Goal: Task Accomplishment & Management: Use online tool/utility

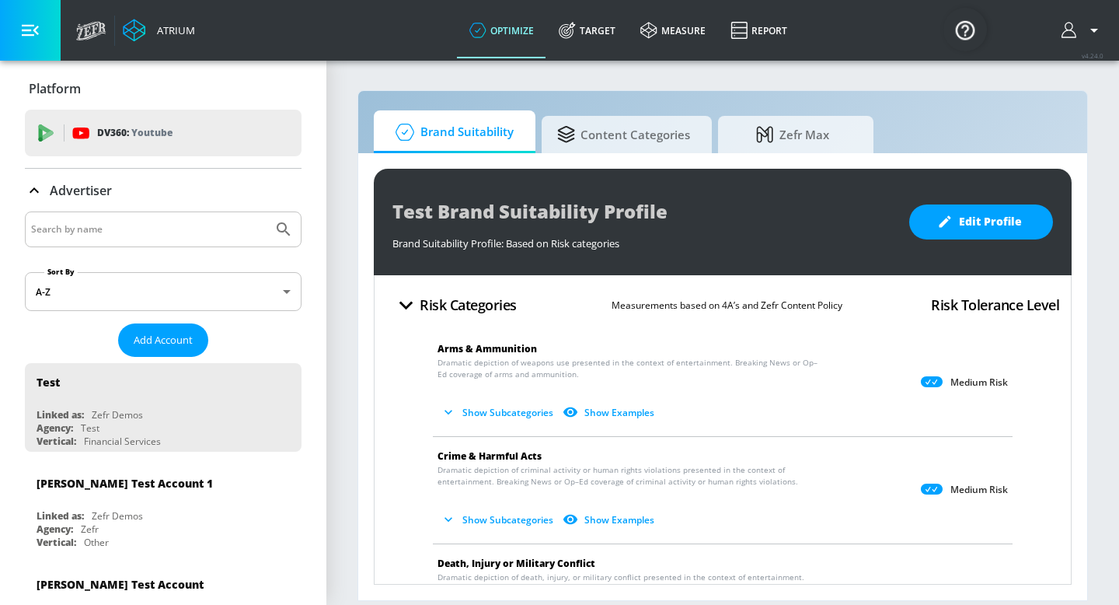
click at [155, 229] on input "Search by name" at bounding box center [149, 229] width 236 height 20
type input "[US_STATE] lottery"
click at [284, 230] on icon "Submit Search" at bounding box center [283, 228] width 13 height 13
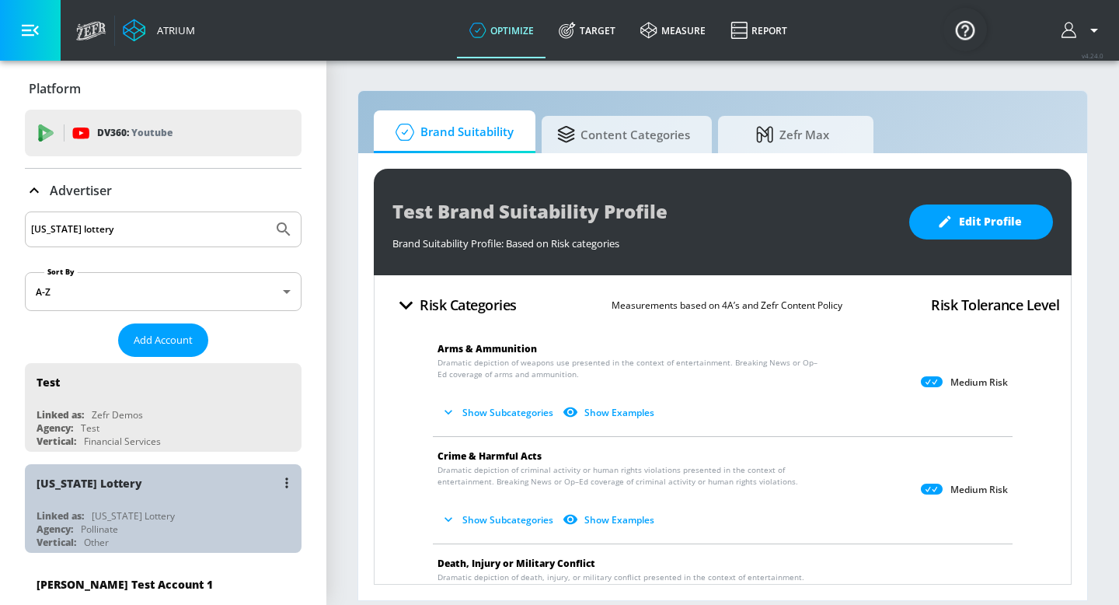
click at [130, 487] on div "[US_STATE] Lottery" at bounding box center [167, 482] width 261 height 37
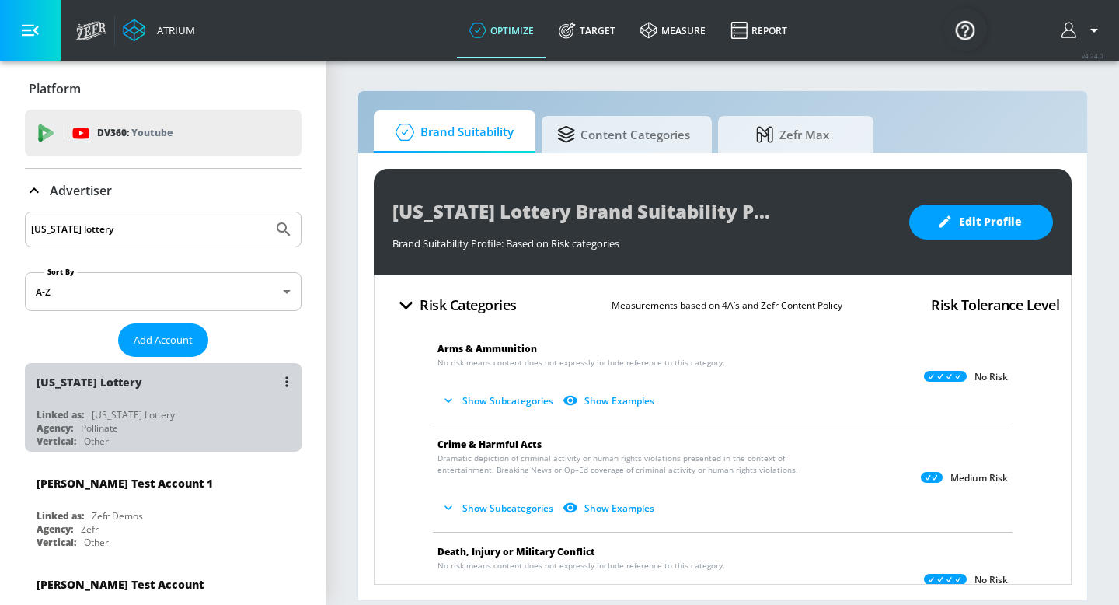
click at [152, 413] on div "[US_STATE] Lottery" at bounding box center [133, 414] width 83 height 13
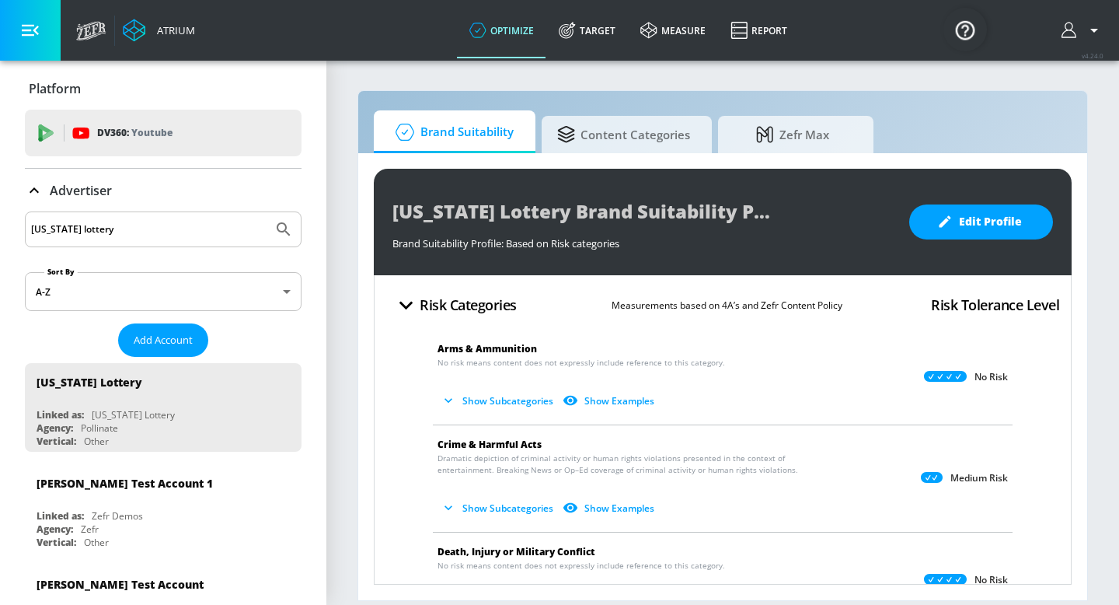
click at [32, 187] on icon at bounding box center [34, 190] width 19 height 19
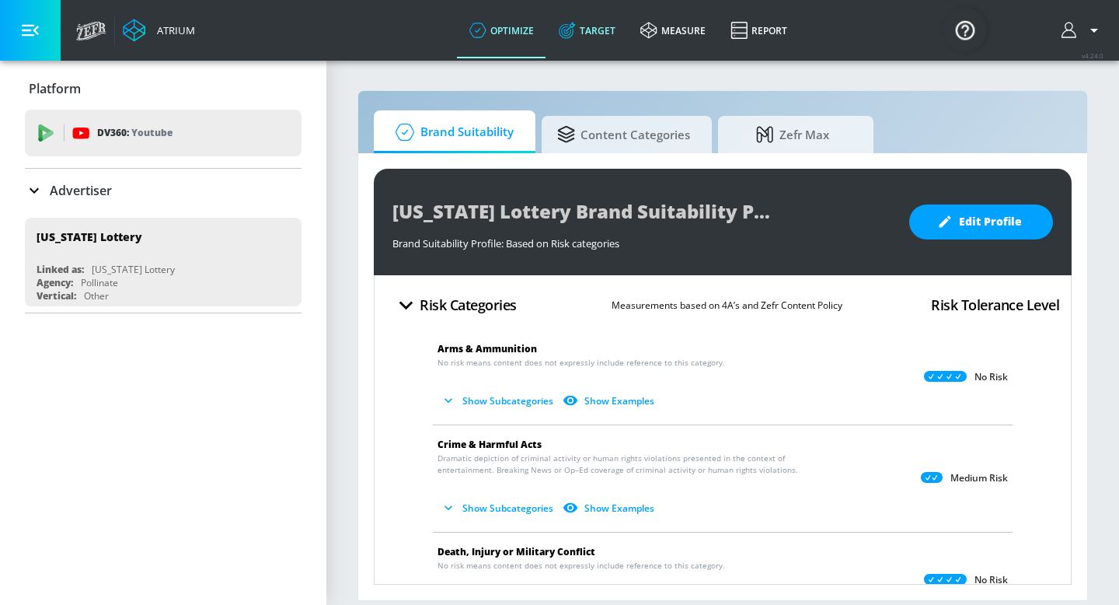
click at [596, 30] on link "Target" at bounding box center [588, 30] width 82 height 56
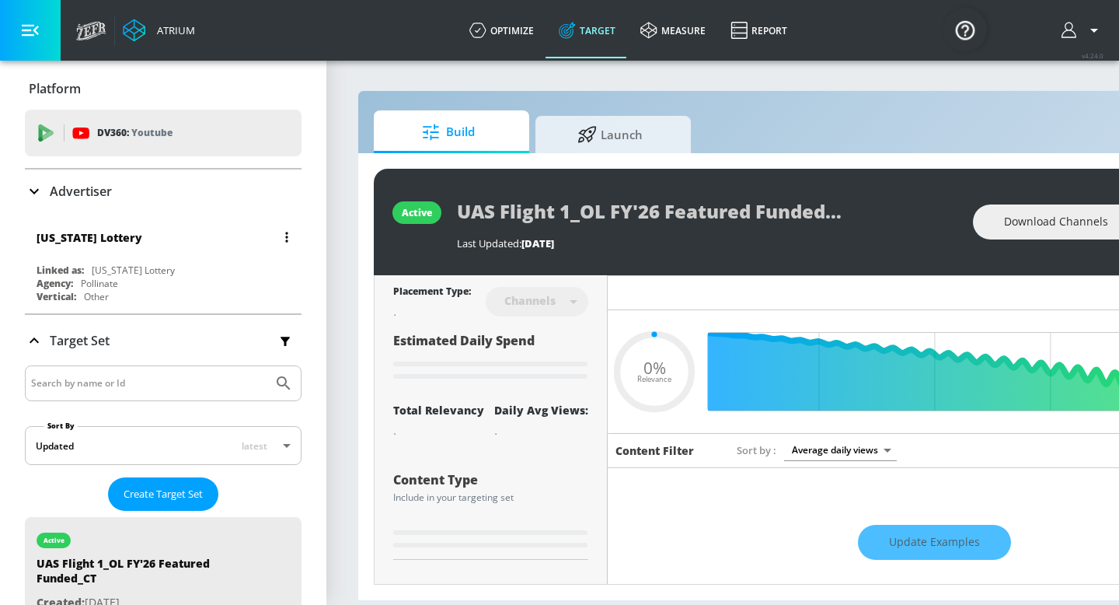
type input "0.05"
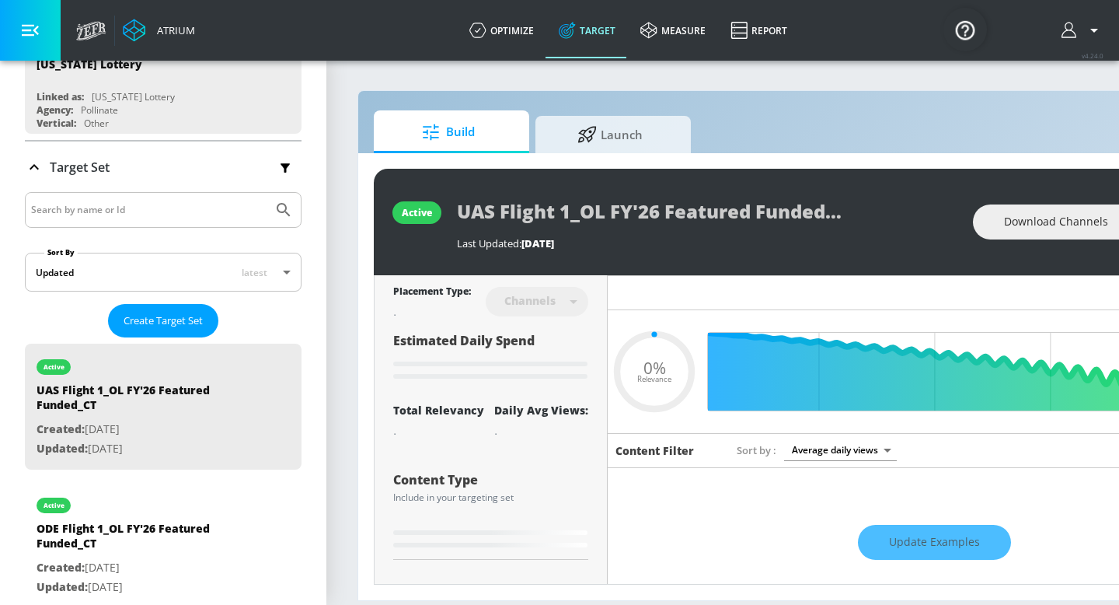
scroll to position [176, 0]
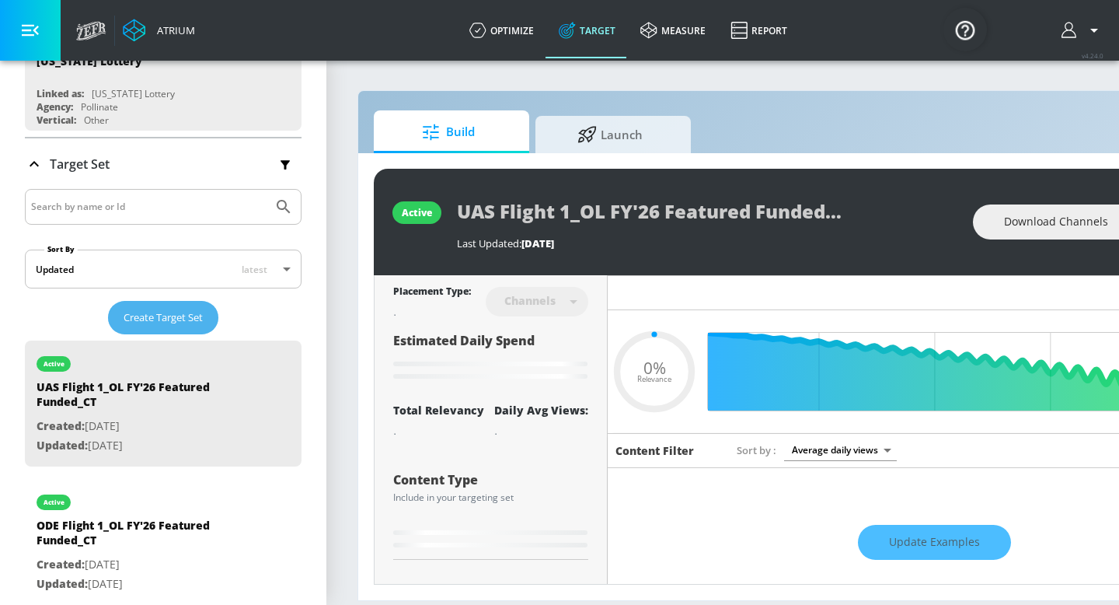
click at [173, 319] on span "Create Target Set" at bounding box center [163, 318] width 79 height 18
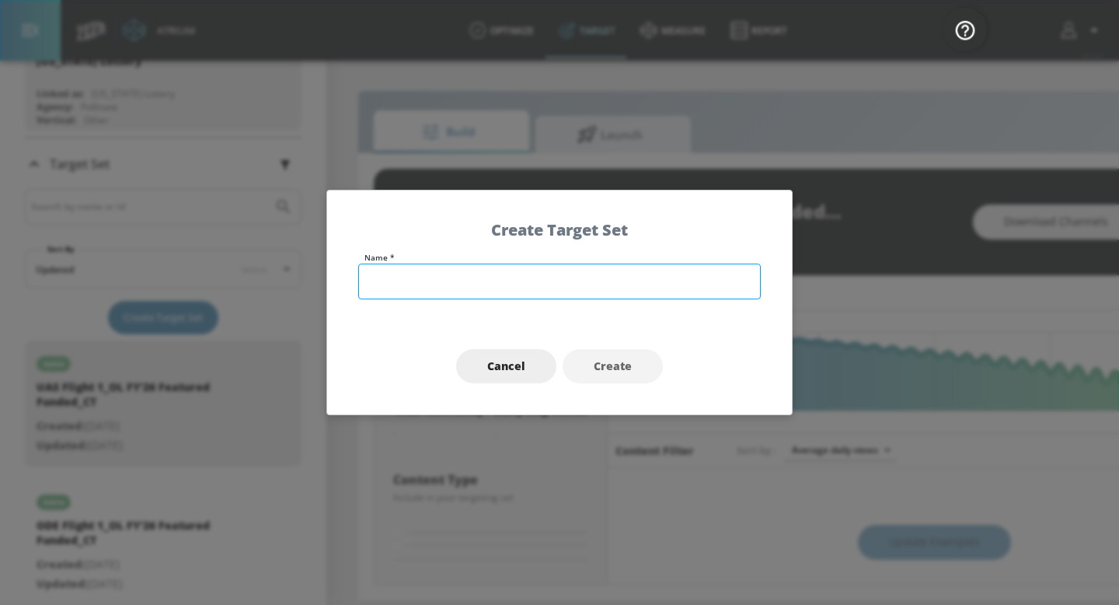
click at [494, 287] on input "text" at bounding box center [559, 282] width 403 height 36
type input "CTUIR Flight 2 -"
type input "0.4"
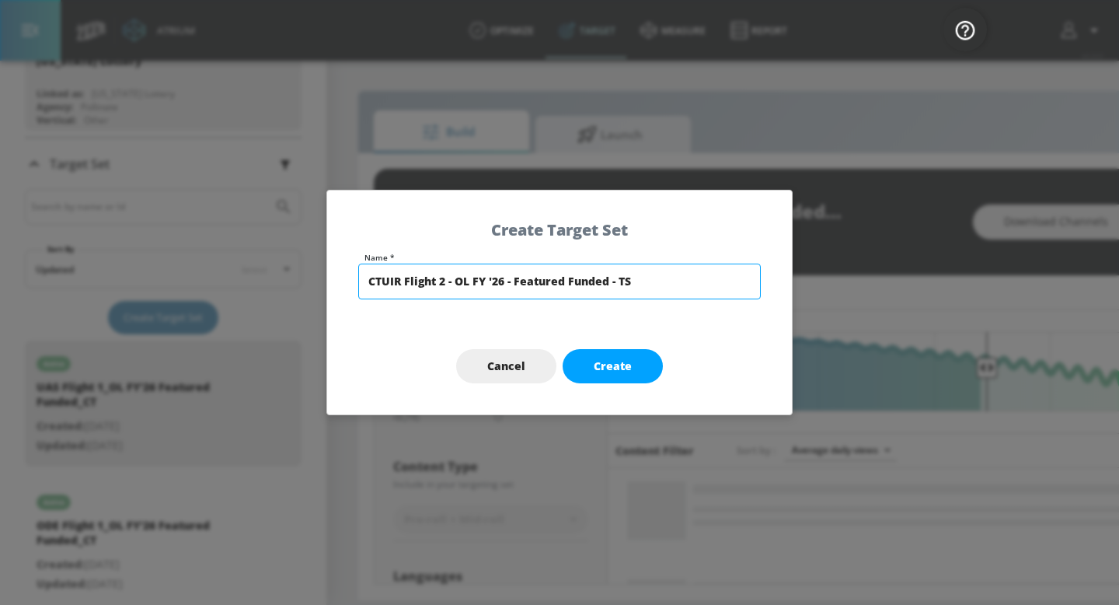
type input "CTUIR Flight 2 - OL FY '26 - Featured Funded - TS"
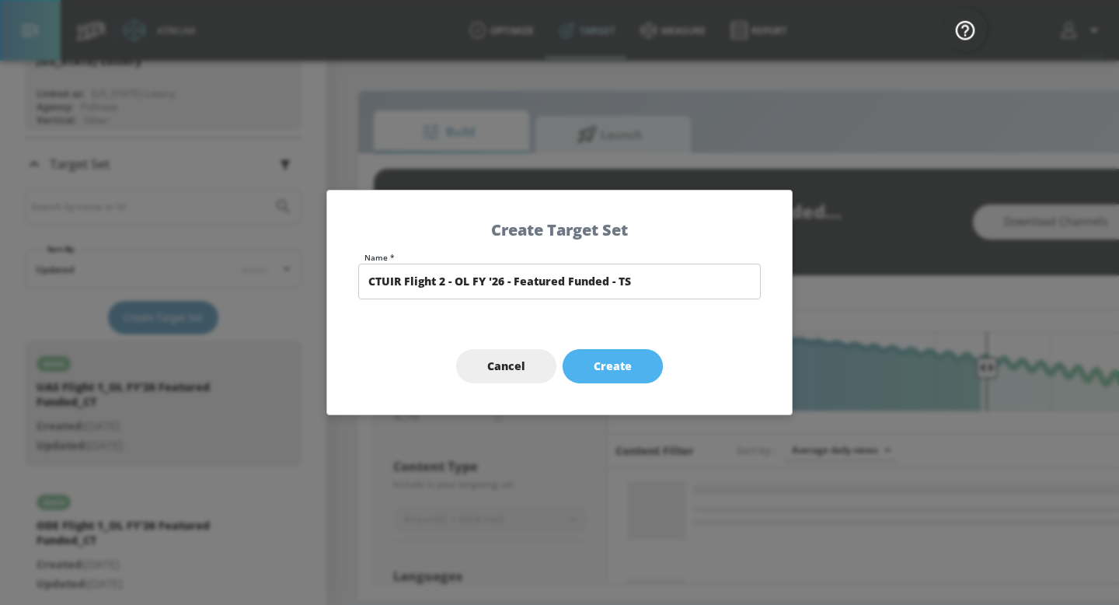
click at [609, 375] on button "Create" at bounding box center [613, 366] width 100 height 35
type input "CTUIR Flight 2 - OL FY '26 - Featured Funded - TS"
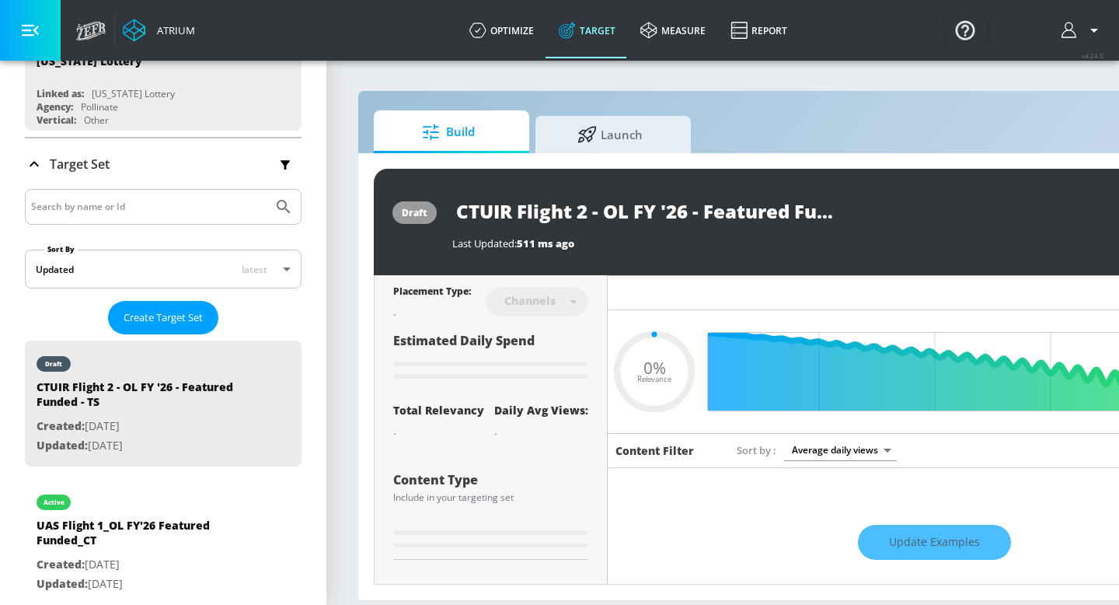
type input "0.6"
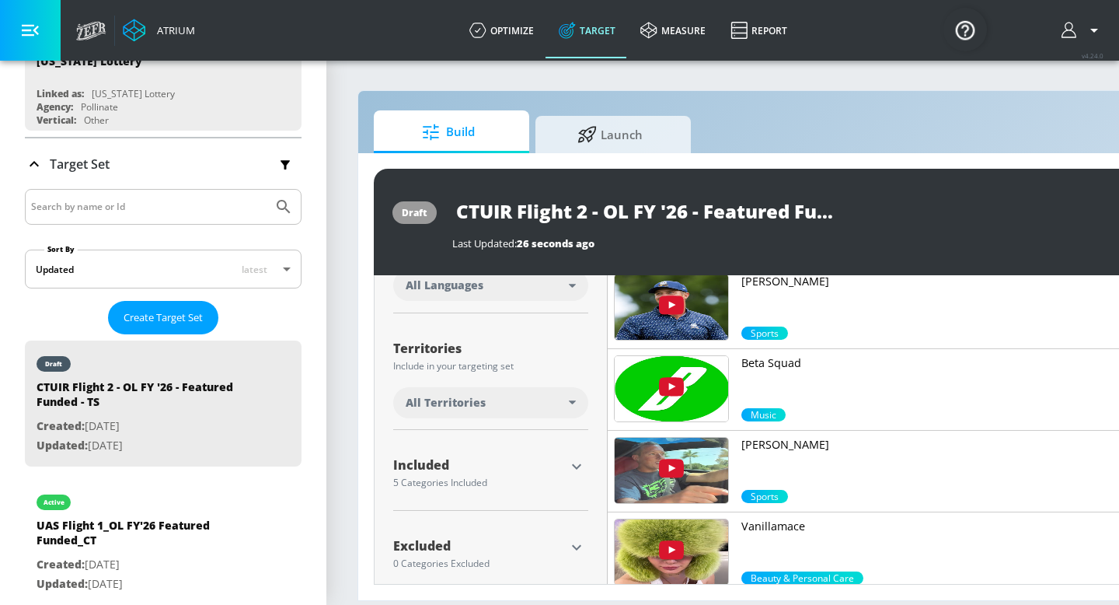
scroll to position [368, 0]
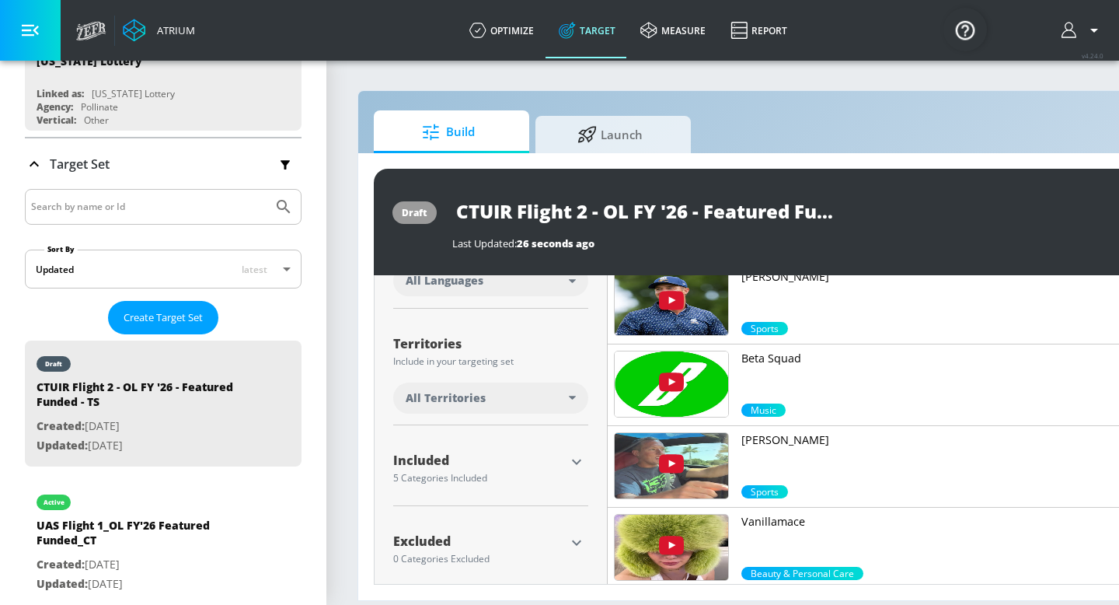
click at [478, 399] on span "All Territories" at bounding box center [446, 398] width 80 height 16
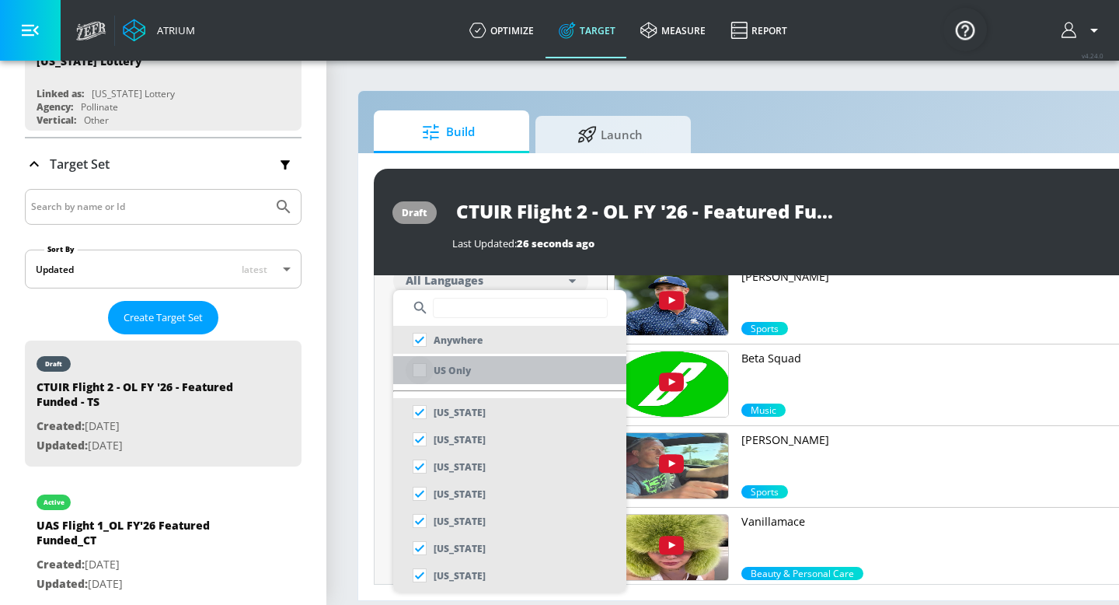
click at [420, 370] on input "checkbox" at bounding box center [420, 370] width 28 height 28
checkbox input "true"
checkbox input "false"
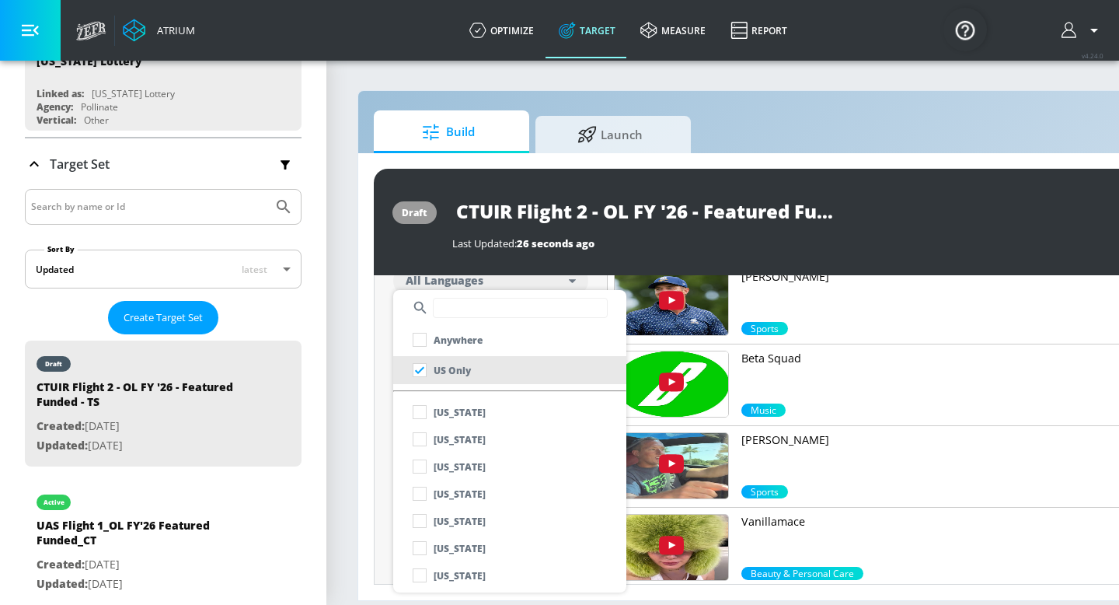
click at [371, 400] on div at bounding box center [559, 302] width 1119 height 605
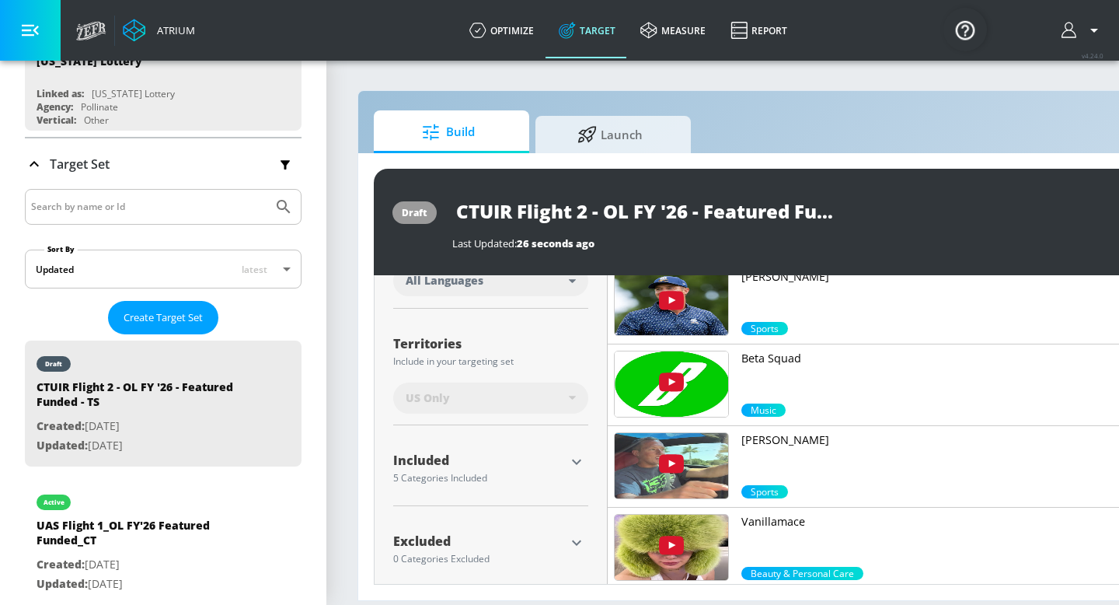
click at [430, 473] on div "5 Categories Included" at bounding box center [479, 477] width 172 height 9
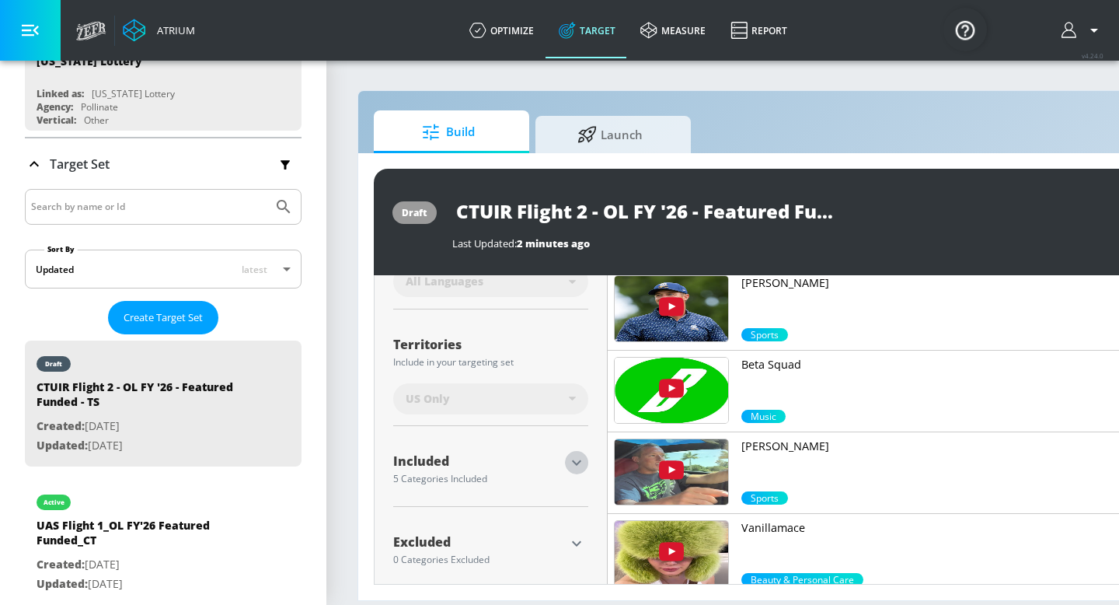
click at [571, 463] on icon "button" at bounding box center [577, 462] width 19 height 19
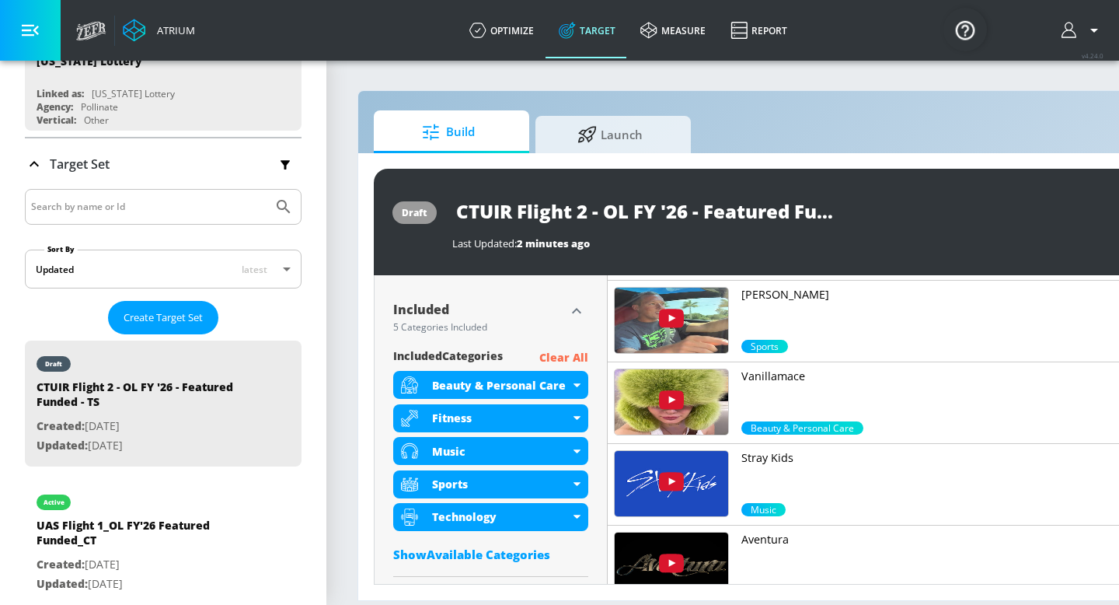
scroll to position [520, 0]
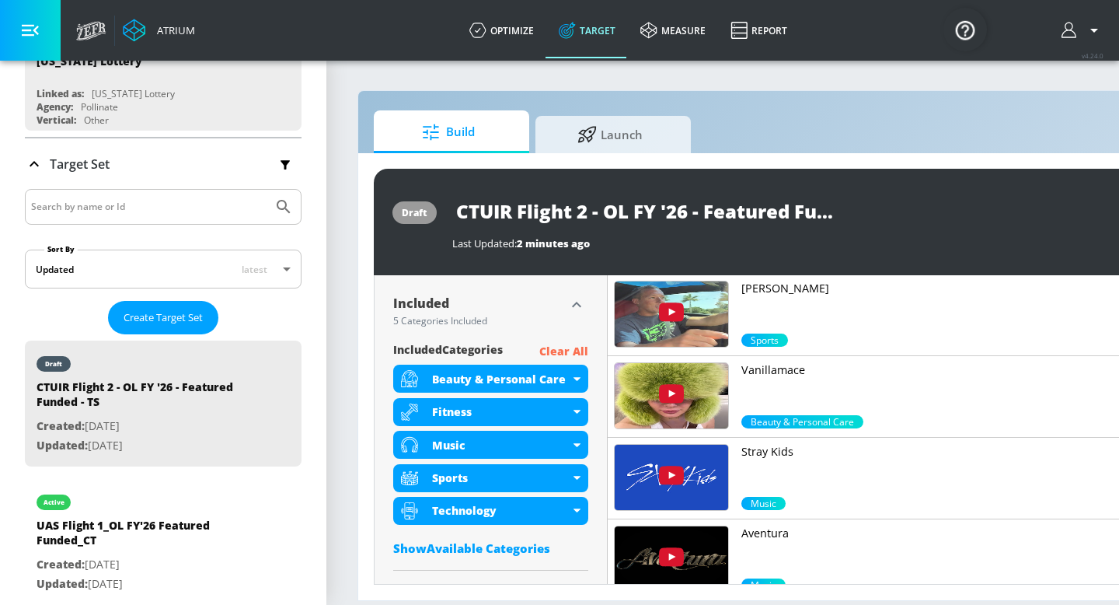
click at [575, 353] on p "Clear All" at bounding box center [564, 351] width 49 height 19
click at [561, 348] on p "Clear All" at bounding box center [564, 351] width 49 height 19
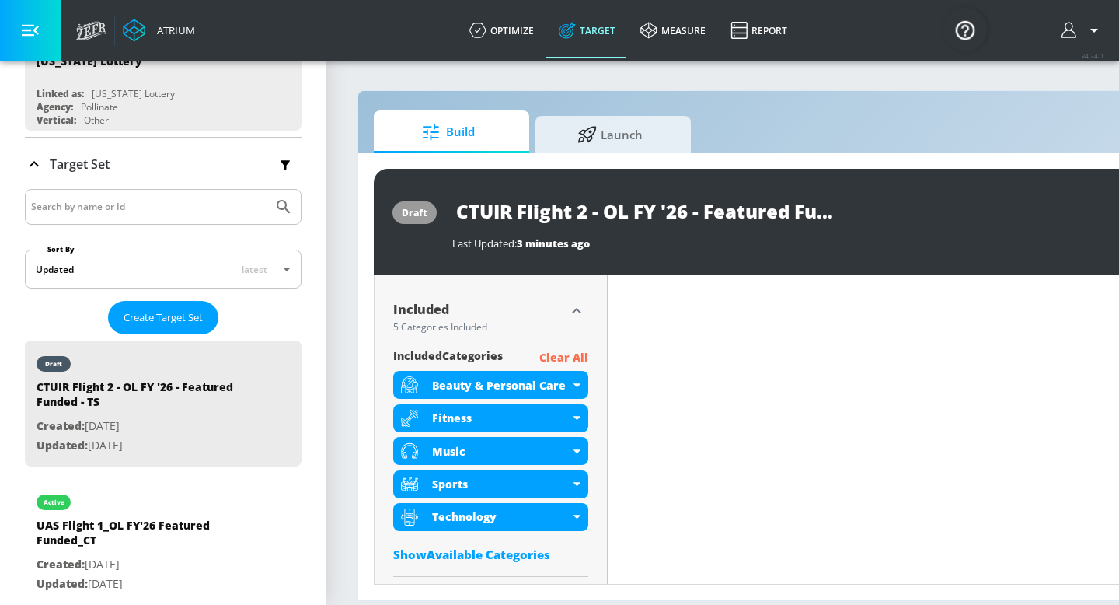
scroll to position [501, 0]
click at [443, 555] on div "Show Available Categories" at bounding box center [490, 555] width 195 height 16
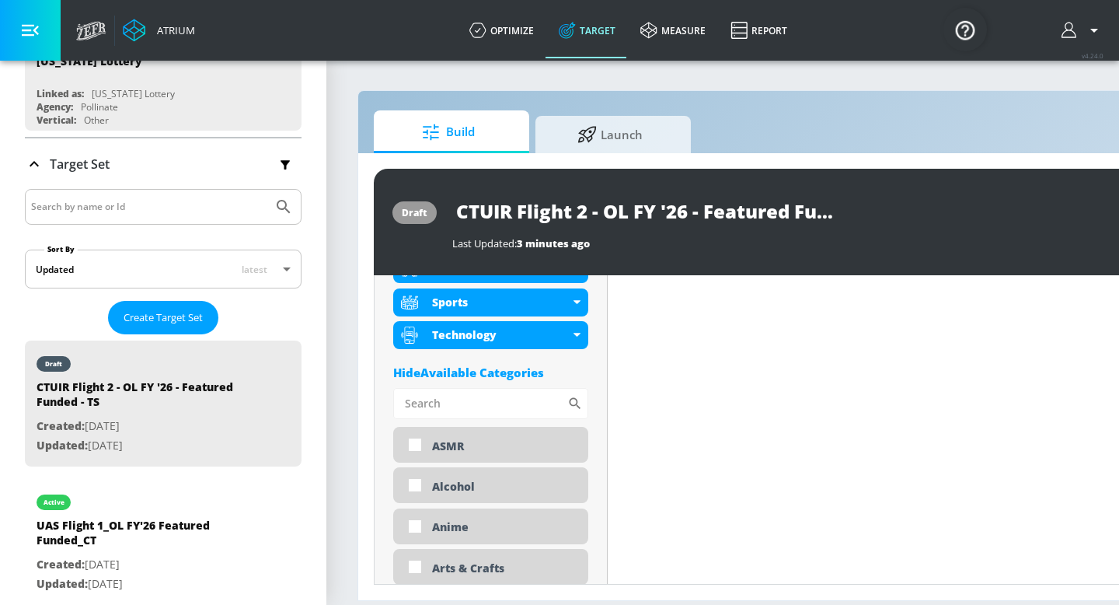
scroll to position [693, 0]
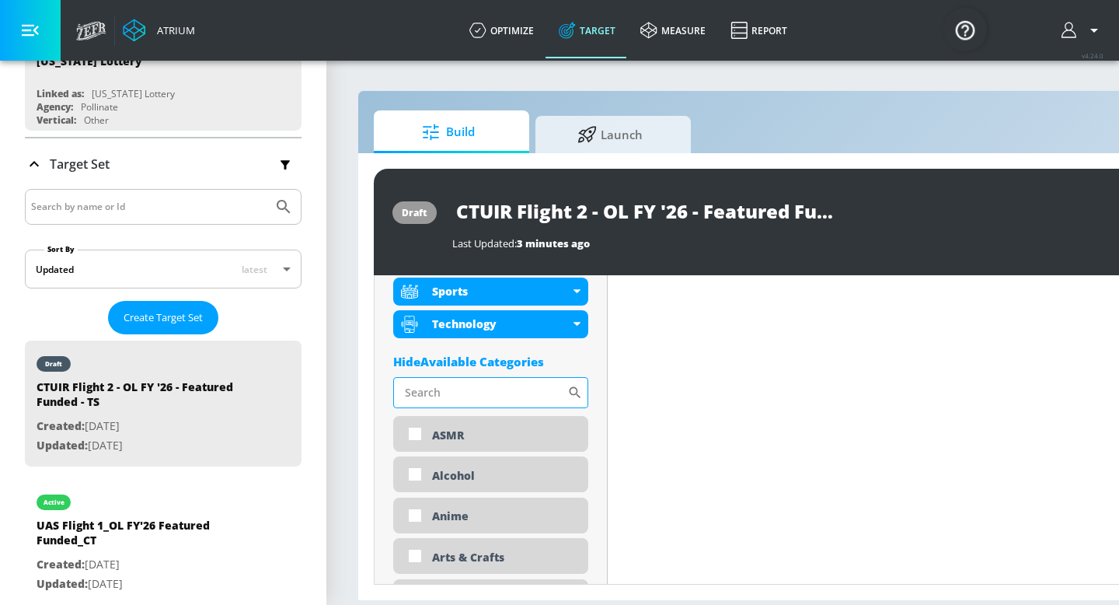
click at [464, 386] on input "Sort By" at bounding box center [480, 392] width 174 height 31
type input "military"
drag, startPoint x: 465, startPoint y: 391, endPoint x: 368, endPoint y: 368, distance: 99.9
click at [368, 369] on div "draft CTUIR Flight 2 - OL FY '26 - Featured Funded - TS Last Updated: 3 minutes…" at bounding box center [817, 376] width 919 height 447
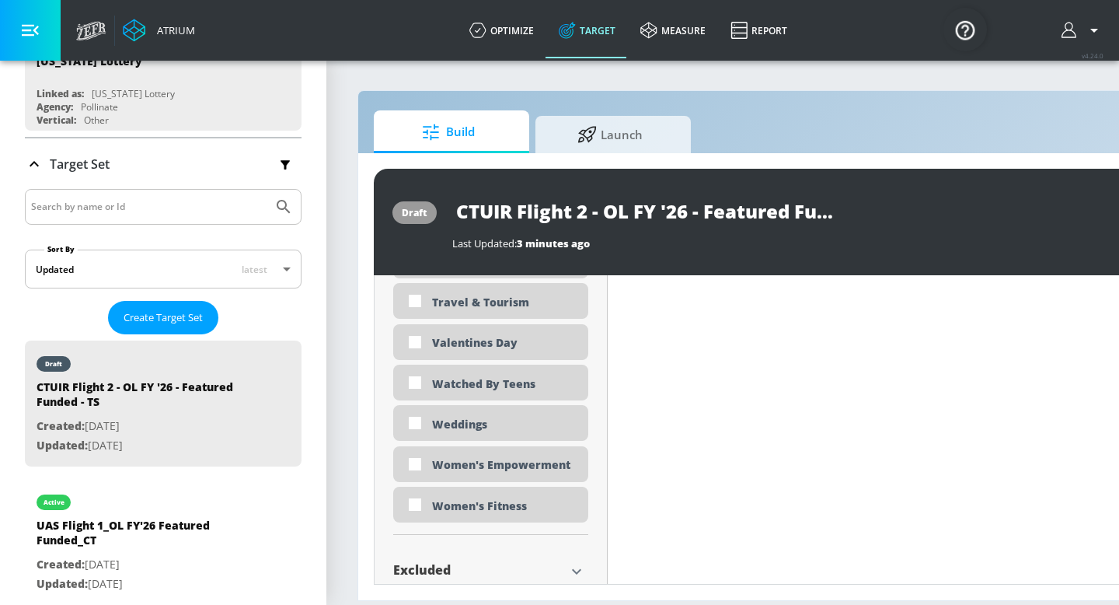
scroll to position [4863, 0]
